Goal: Task Accomplishment & Management: Complete application form

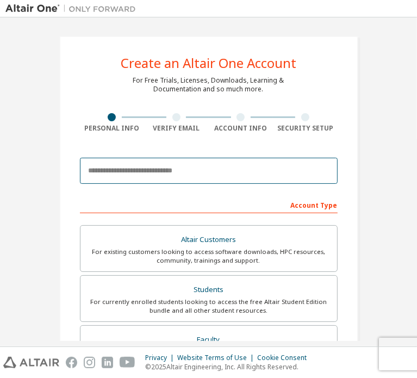
click at [183, 176] on input "email" at bounding box center [209, 171] width 258 height 26
click at [174, 177] on input "email" at bounding box center [209, 171] width 258 height 26
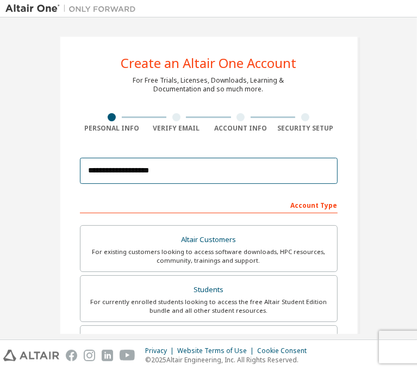
type input "**********"
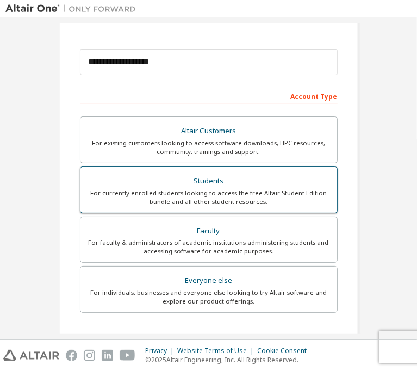
scroll to position [110, 0]
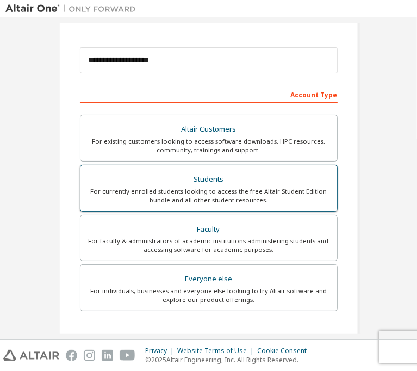
click at [159, 189] on div "For currently enrolled students looking to access the free Altair Student Editi…" at bounding box center [209, 195] width 244 height 17
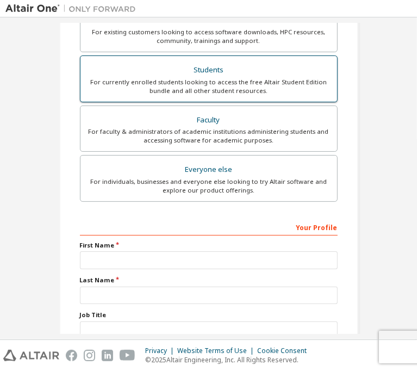
scroll to position [263, 0]
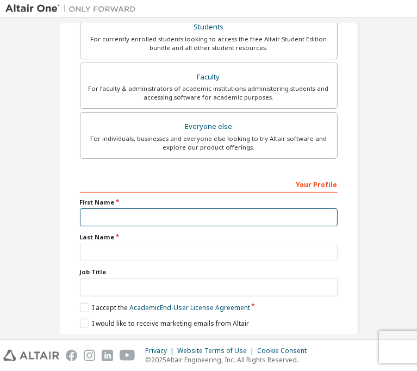
click at [137, 209] on input "text" at bounding box center [209, 217] width 258 height 18
click at [122, 218] on input "text" at bounding box center [209, 217] width 258 height 18
type input "*"
type input "***"
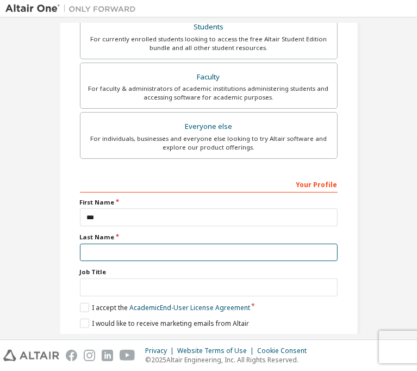
click at [218, 244] on input "text" at bounding box center [209, 253] width 258 height 18
type input "**********"
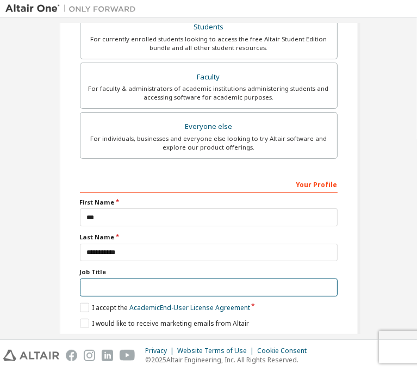
click at [170, 279] on input "text" at bounding box center [209, 288] width 258 height 18
click at [122, 279] on input "text" at bounding box center [209, 288] width 258 height 18
type input "*******"
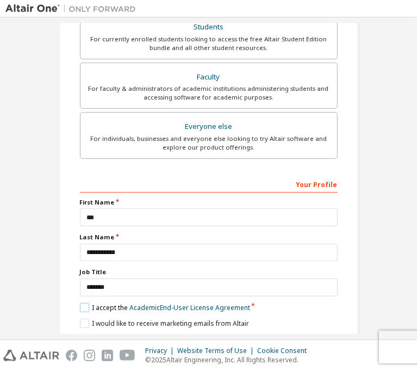
click at [83, 303] on label "I accept the Academic End-User License Agreement" at bounding box center [165, 307] width 170 height 9
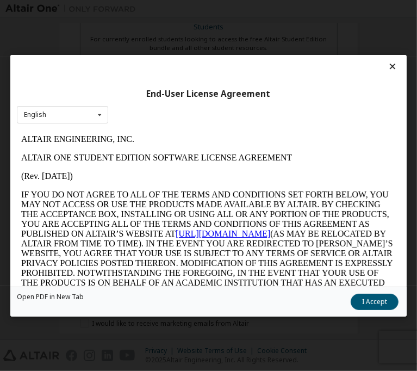
scroll to position [0, 0]
click at [104, 115] on div "English English" at bounding box center [62, 115] width 91 height 18
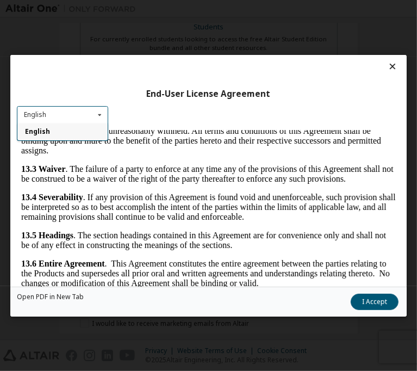
scroll to position [2830, 0]
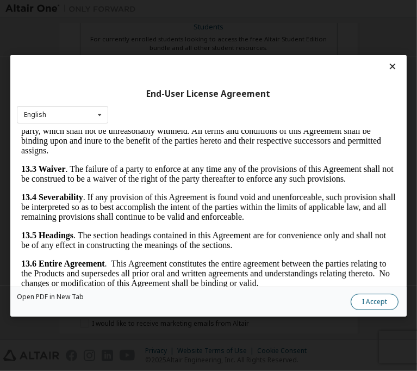
drag, startPoint x: 322, startPoint y: 311, endPoint x: 320, endPoint y: 305, distance: 6.2
click at [320, 305] on div "Open PDF in New Tab I Accept" at bounding box center [208, 301] width 397 height 30
click at [351, 305] on button "I Accept" at bounding box center [375, 301] width 48 height 16
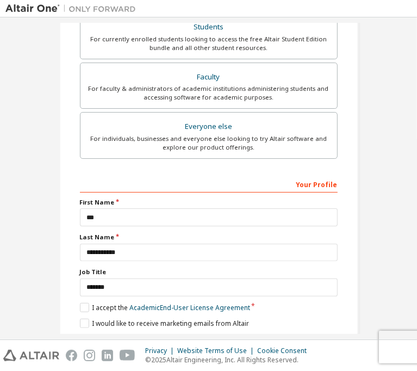
click at [202, 335] on button "Next" at bounding box center [208, 343] width 57 height 16
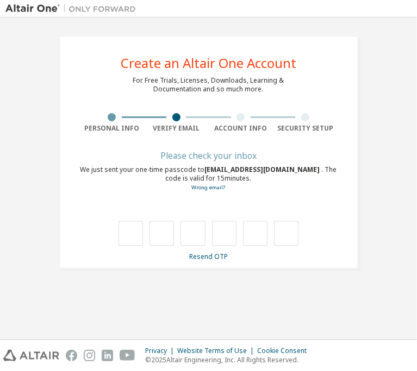
scroll to position [0, 0]
type input "*"
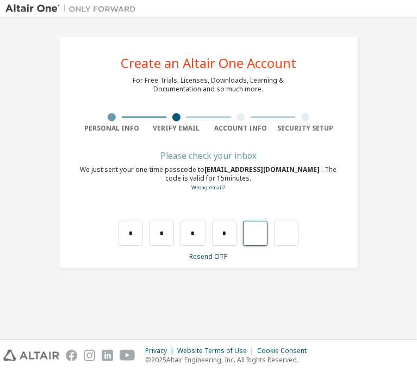
type input "*"
click at [258, 235] on input "*" at bounding box center [255, 233] width 24 height 25
click at [258, 235] on input "text" at bounding box center [255, 233] width 24 height 25
type input "*"
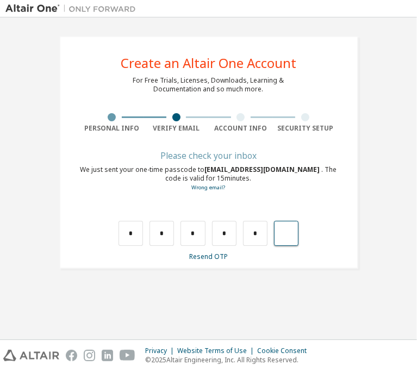
type input "*"
